Goal: Navigation & Orientation: Find specific page/section

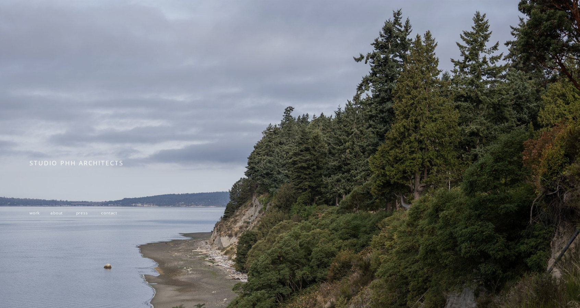
click at [113, 214] on span "contact" at bounding box center [109, 213] width 16 height 6
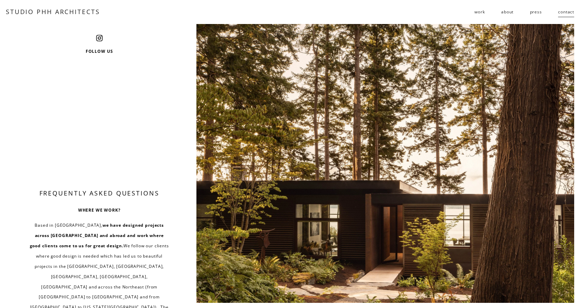
scroll to position [240, 0]
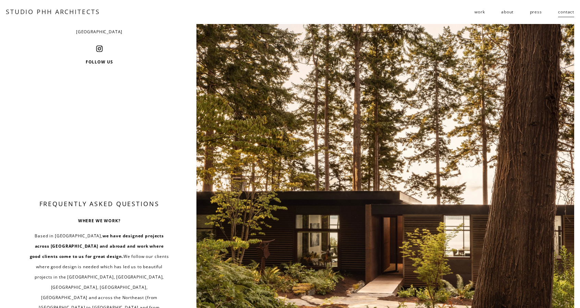
click at [477, 13] on span "work" at bounding box center [480, 12] width 10 height 10
click at [0, 0] on span "residential" at bounding box center [0, 0] width 0 height 0
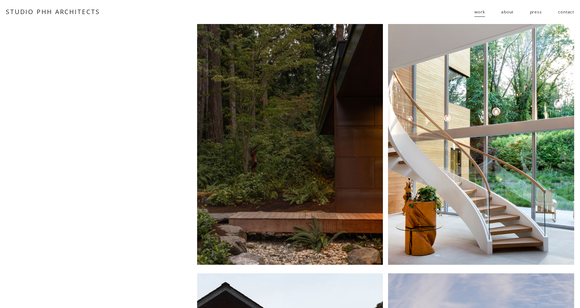
click at [288, 203] on div at bounding box center [290, 144] width 186 height 241
click at [297, 138] on div at bounding box center [290, 144] width 186 height 241
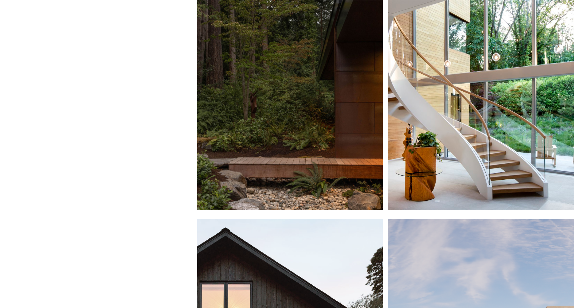
scroll to position [137, 0]
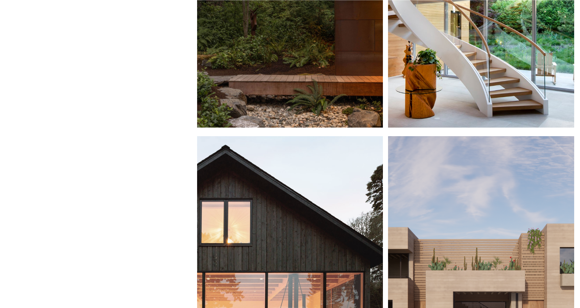
click at [460, 60] on div at bounding box center [481, 7] width 186 height 241
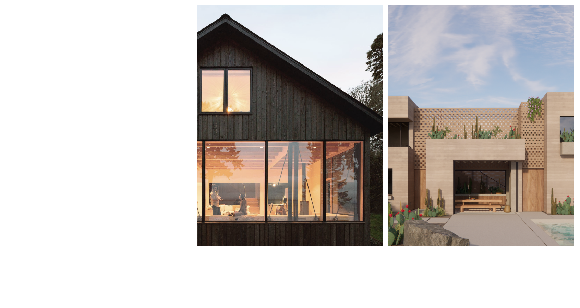
scroll to position [274, 0]
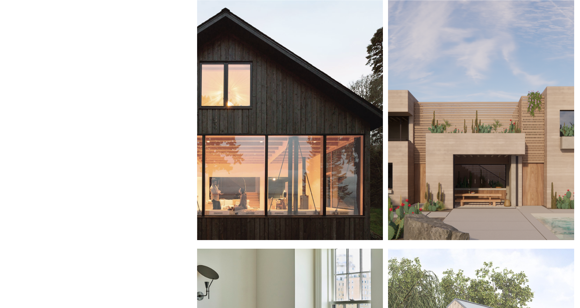
click at [302, 122] on div at bounding box center [290, 119] width 186 height 241
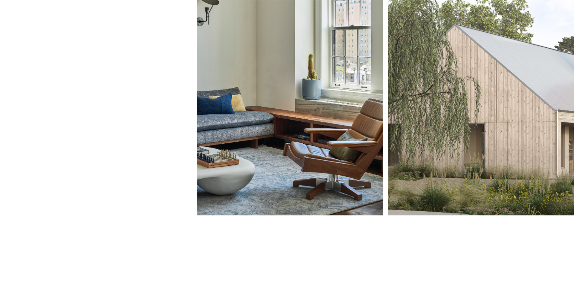
scroll to position [755, 0]
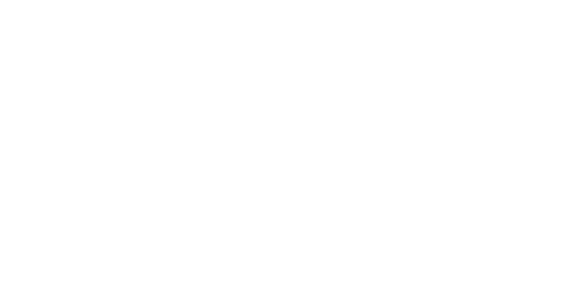
scroll to position [3225, 0]
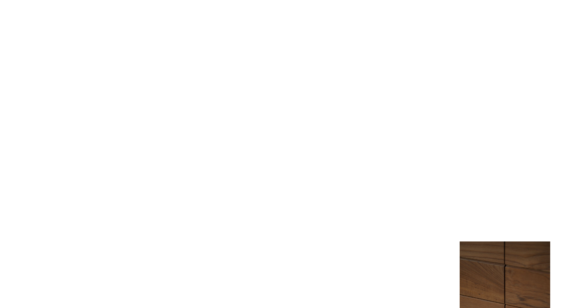
scroll to position [4391, 0]
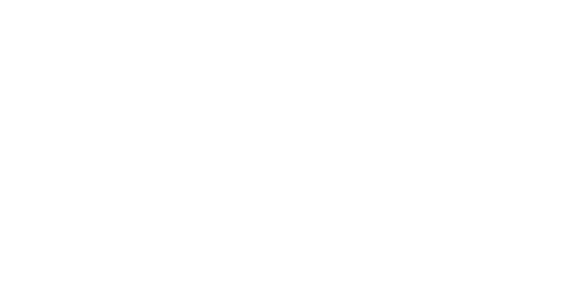
scroll to position [3293, 0]
